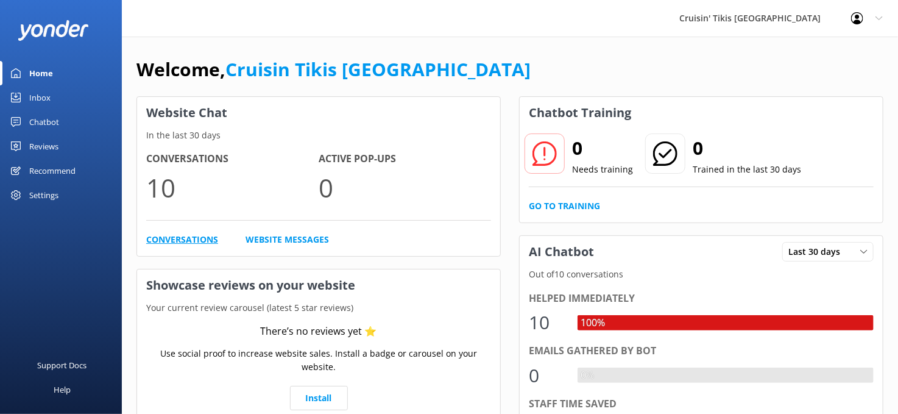
click at [182, 239] on link "Conversations" at bounding box center [182, 239] width 72 height 13
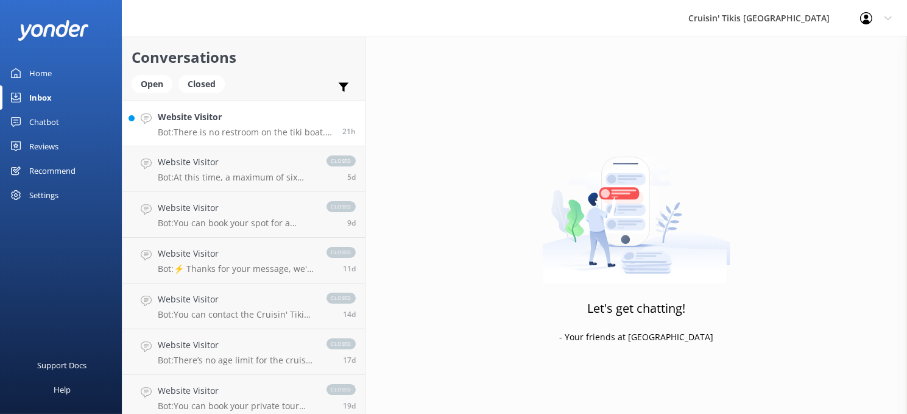
click at [209, 128] on p "Bot: There is no restroom on the tiki boat. However, restrooms are available be…" at bounding box center [246, 132] width 176 height 11
